Goal: Task Accomplishment & Management: Manage account settings

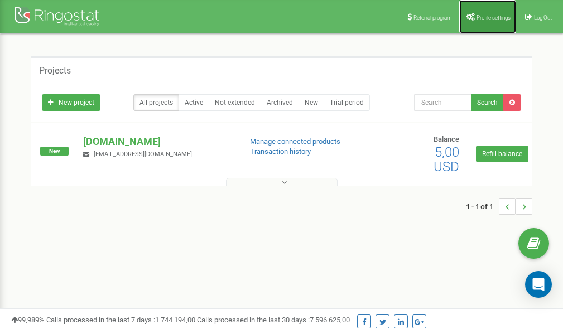
click at [483, 13] on link "Profile settings" at bounding box center [487, 16] width 57 height 33
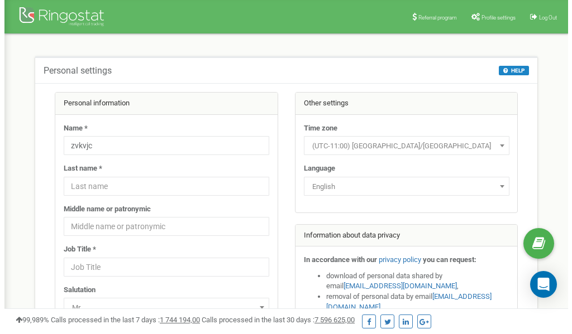
scroll to position [56, 0]
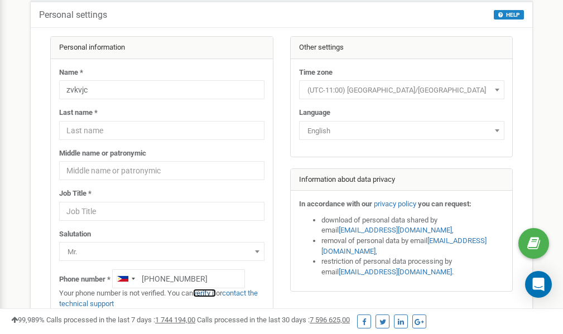
click at [211, 293] on link "verify it" at bounding box center [204, 293] width 23 height 8
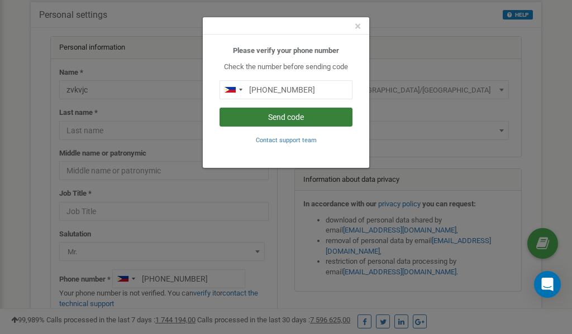
click at [270, 117] on button "Send code" at bounding box center [285, 117] width 133 height 19
